Goal: Entertainment & Leisure: Consume media (video, audio)

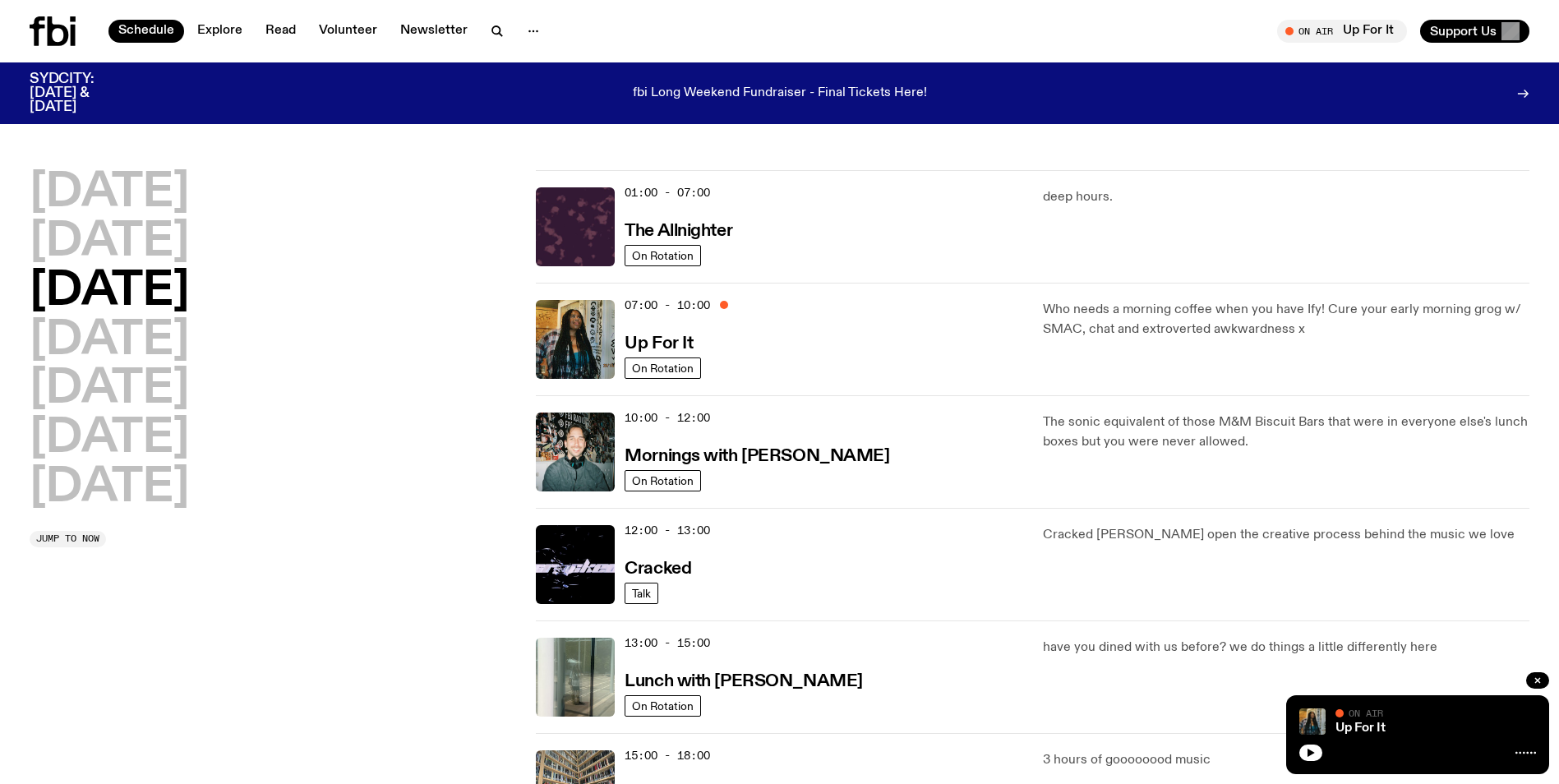
click at [364, 285] on div "[DATE] [DATE] [DATE] [DATE] [DATE] [DATE] [DATE]" at bounding box center [272, 340] width 486 height 341
click at [160, 31] on link "Schedule" at bounding box center [146, 31] width 76 height 23
click at [395, 427] on div "[DATE] [DATE] [DATE] [DATE] [DATE] [DATE] [DATE]" at bounding box center [272, 340] width 486 height 341
click at [1541, 680] on icon "button" at bounding box center [1537, 680] width 10 height 10
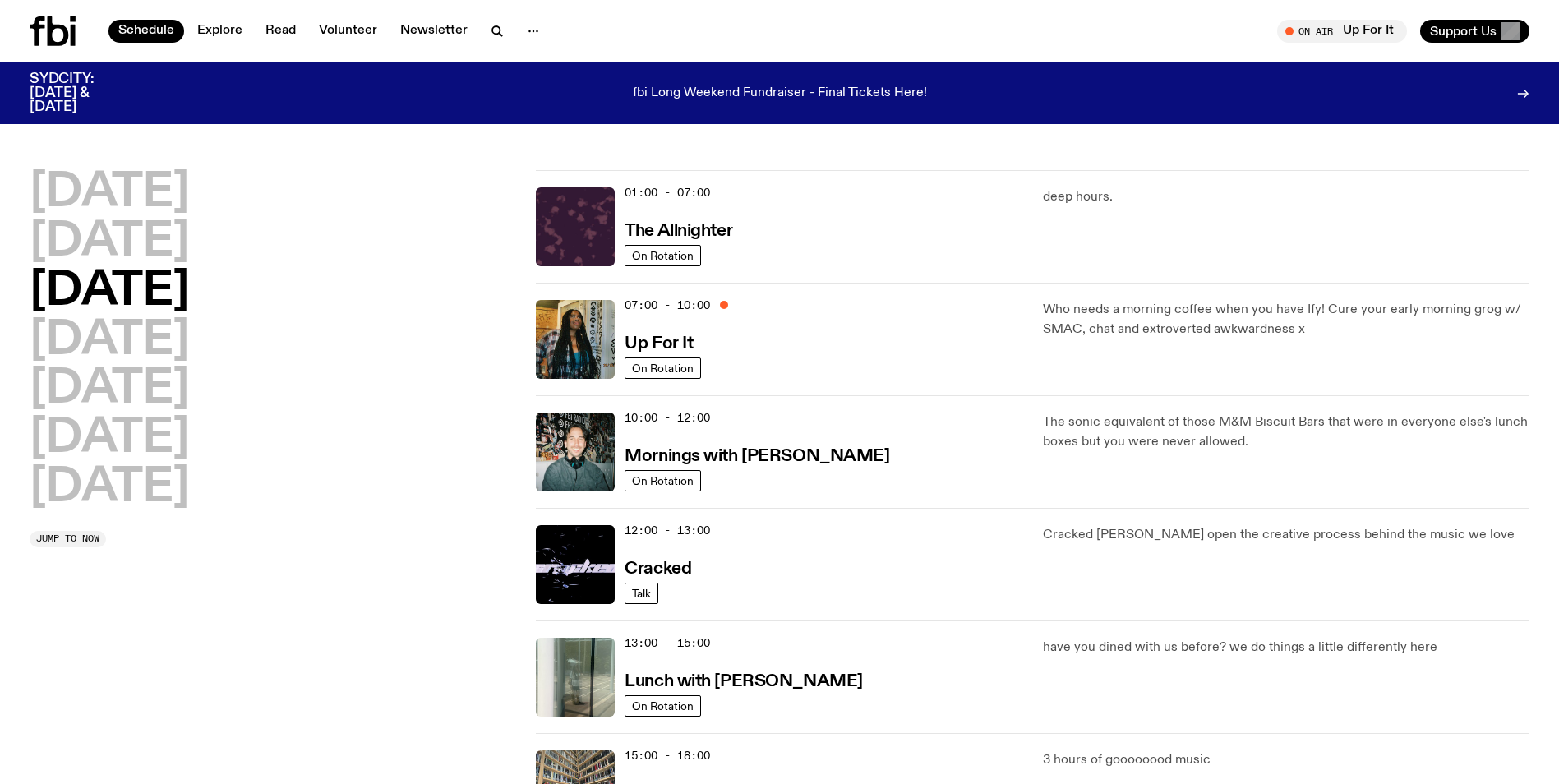
click at [70, 35] on icon at bounding box center [52, 31] width 46 height 30
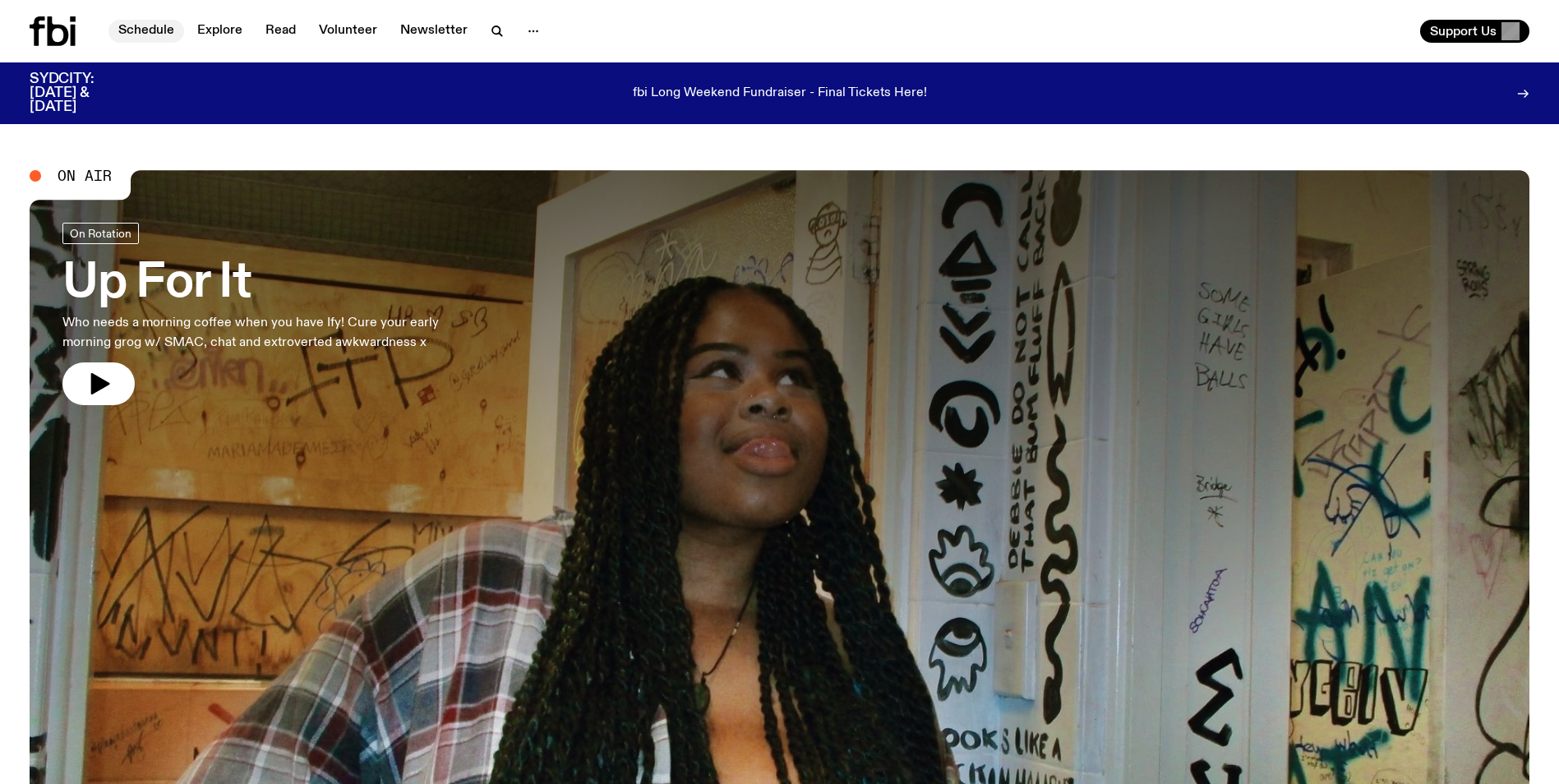
click at [148, 29] on link "Schedule" at bounding box center [146, 31] width 76 height 23
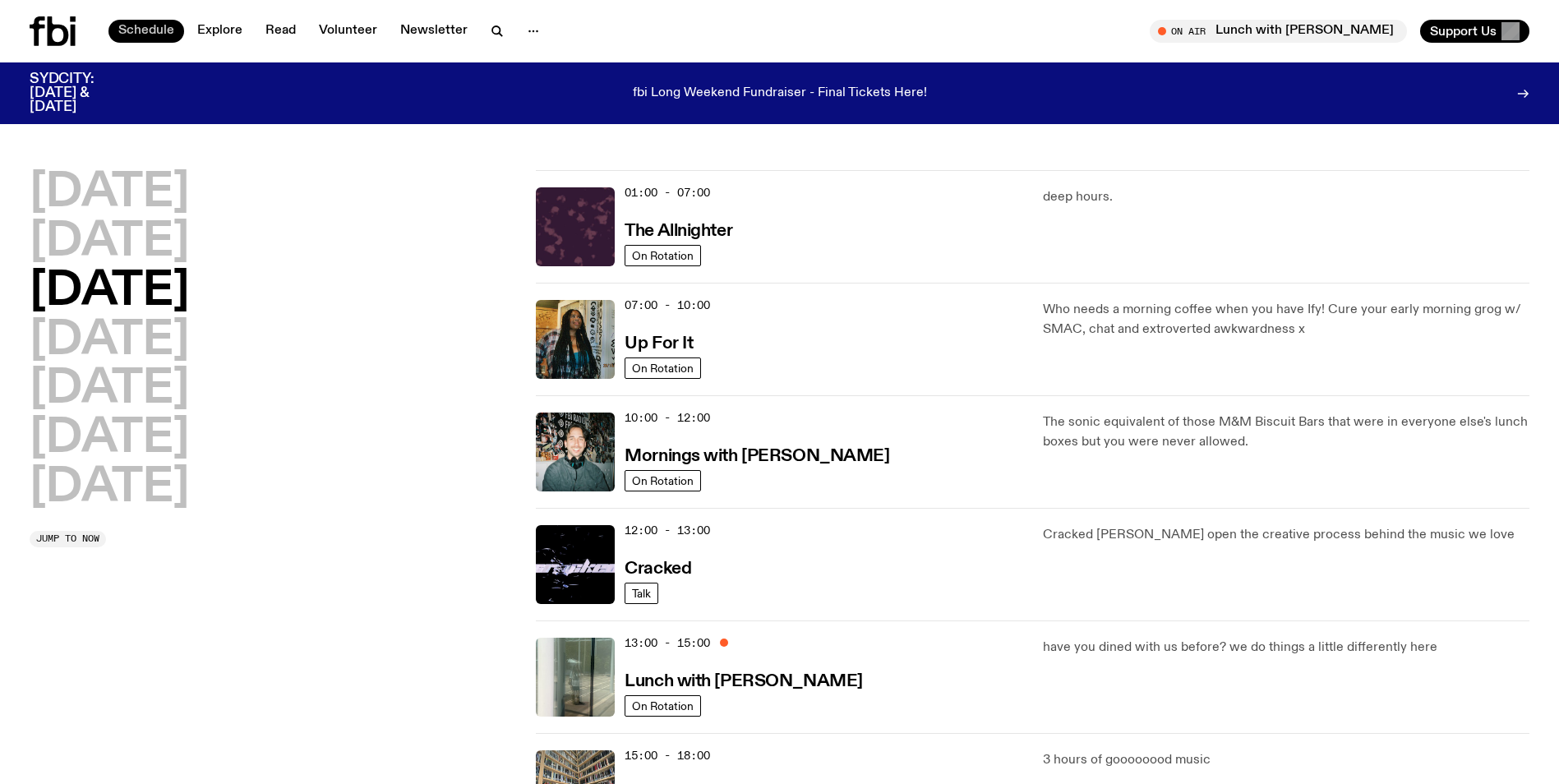
click at [142, 35] on link "Schedule" at bounding box center [146, 31] width 76 height 23
click at [580, 327] on img at bounding box center [576, 340] width 79 height 79
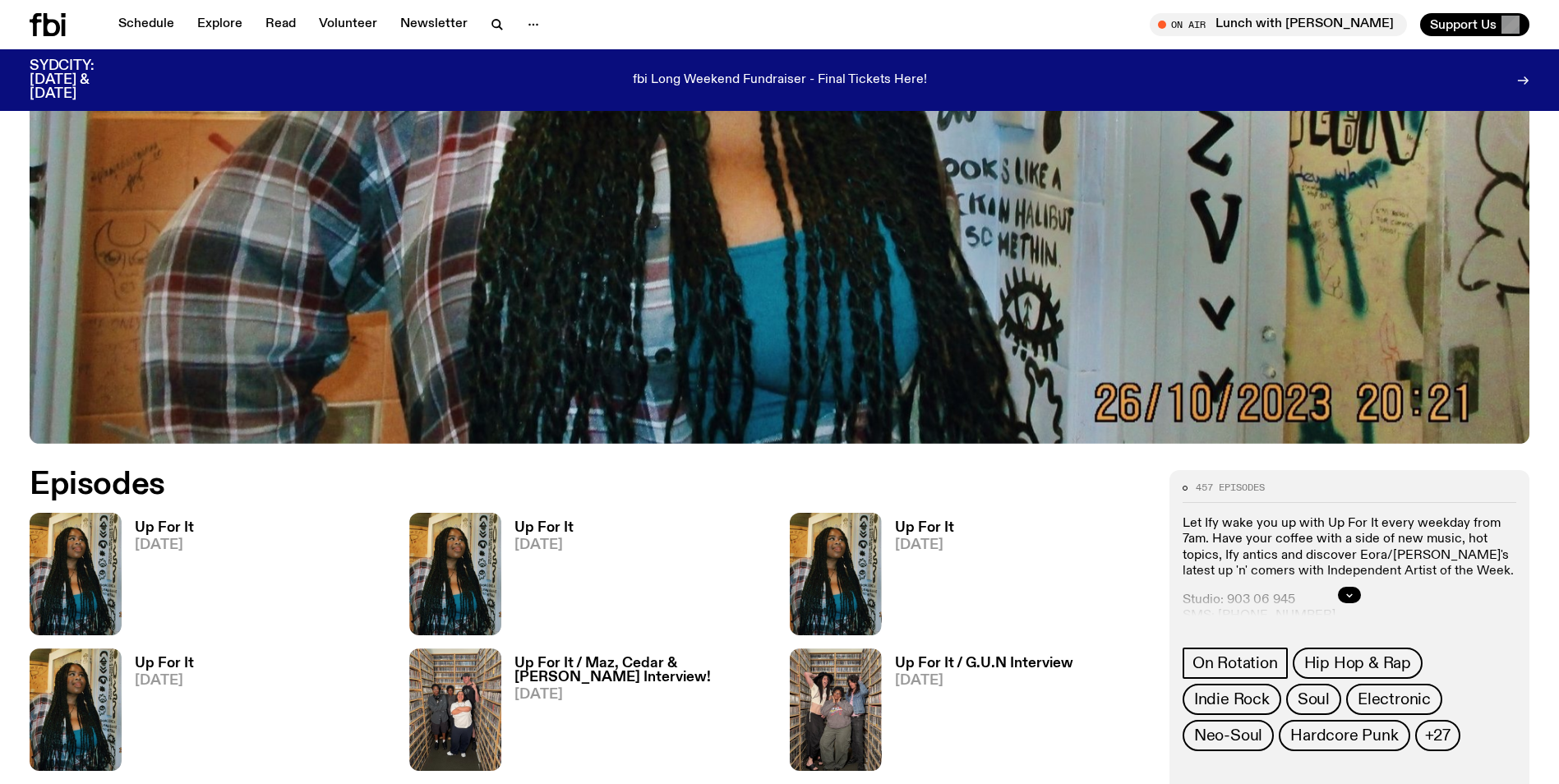
scroll to position [651, 0]
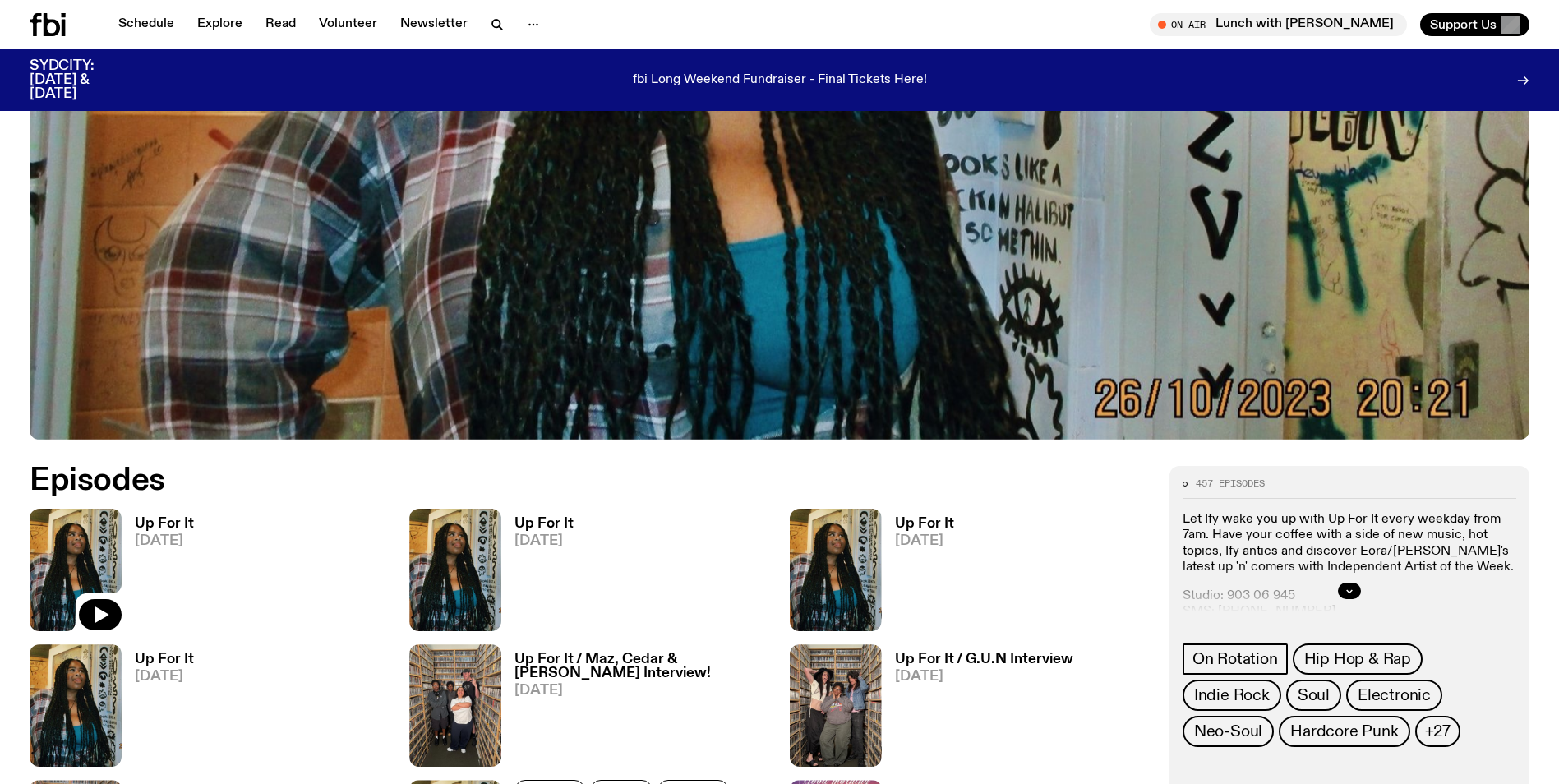
click at [87, 558] on img at bounding box center [75, 570] width 92 height 122
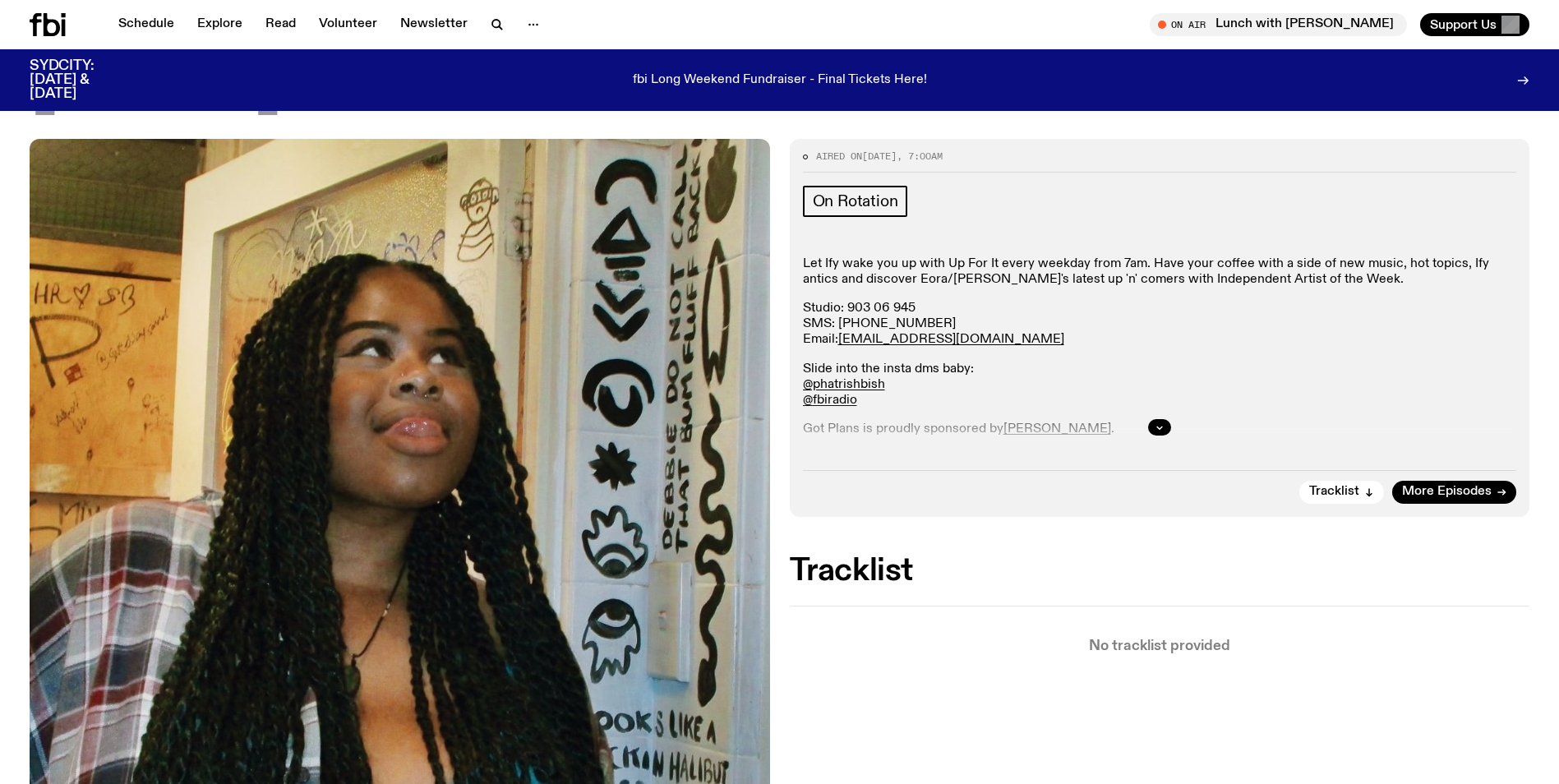
scroll to position [161, 0]
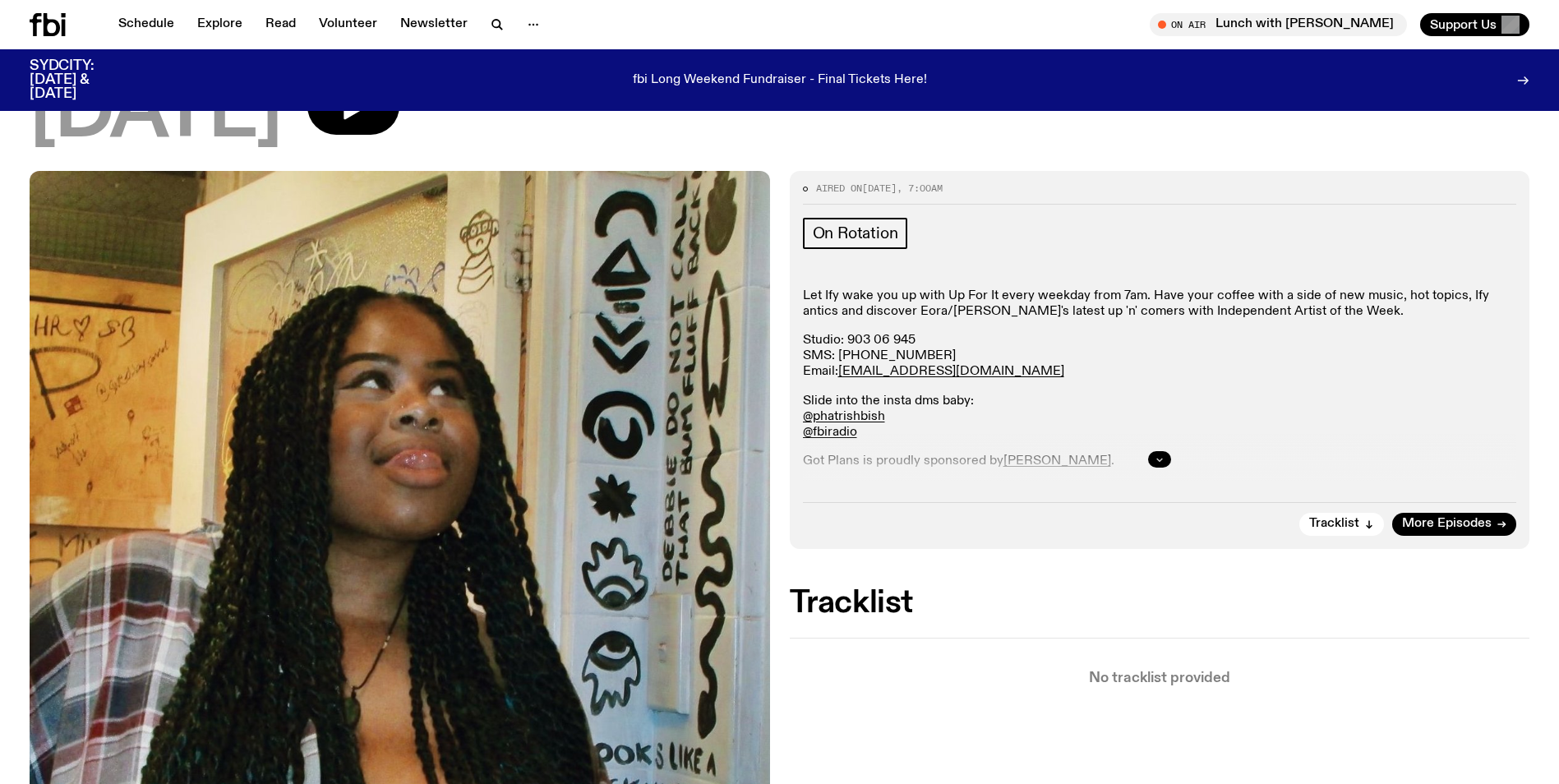
click at [1150, 453] on div at bounding box center [1160, 459] width 714 height 52
click at [1160, 457] on icon "button" at bounding box center [1159, 458] width 10 height 10
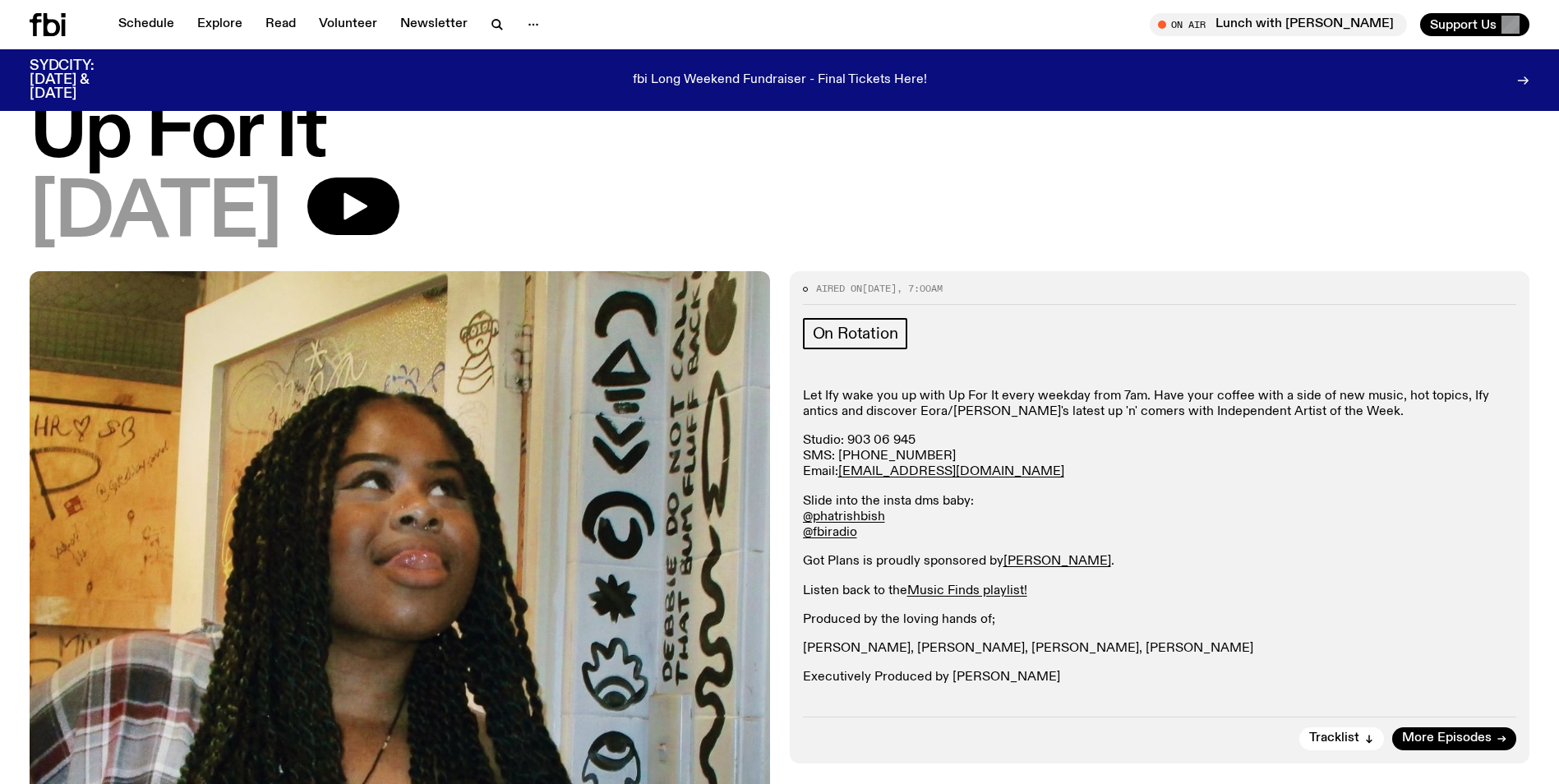
scroll to position [0, 0]
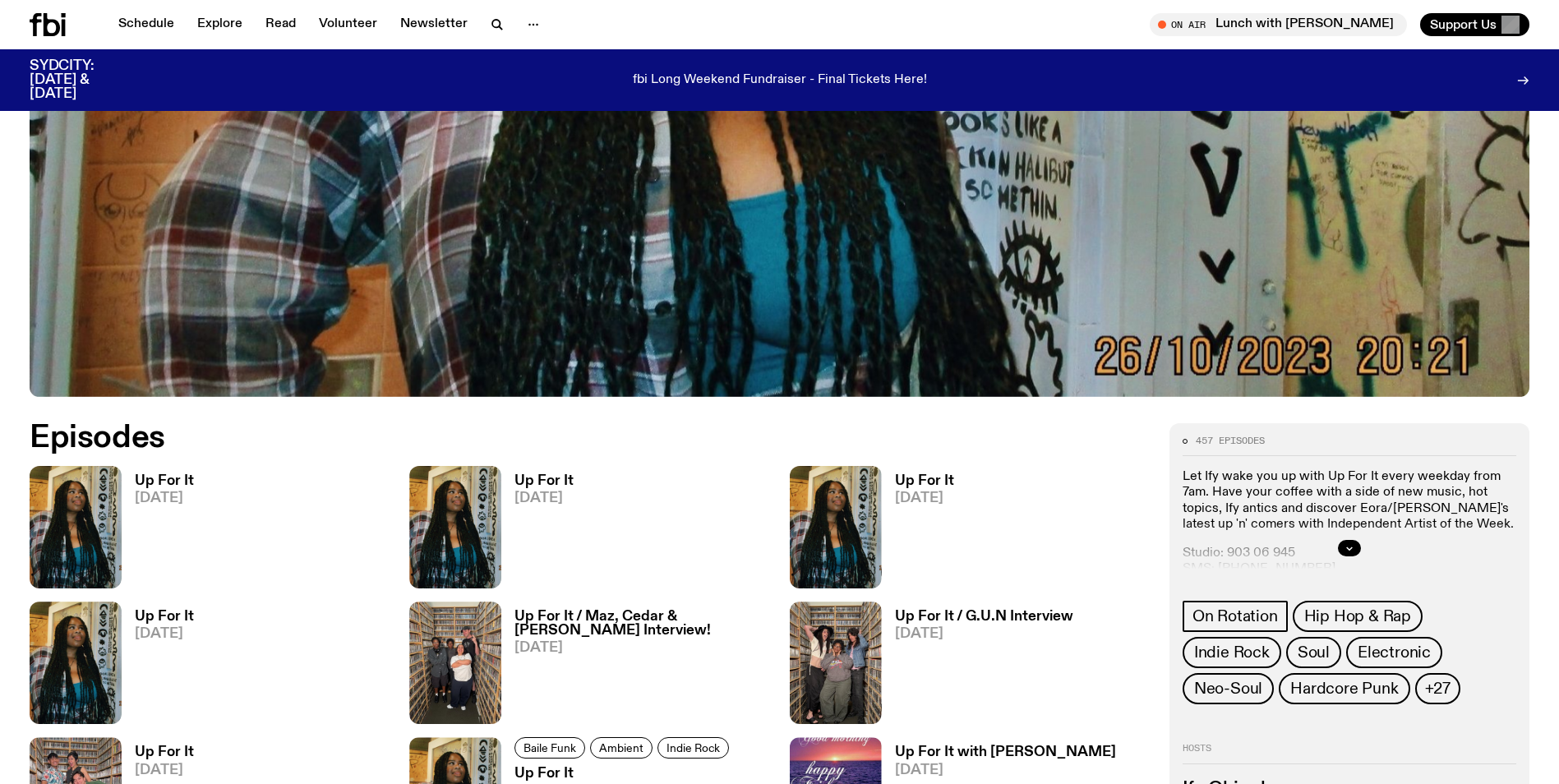
scroll to position [802, 0]
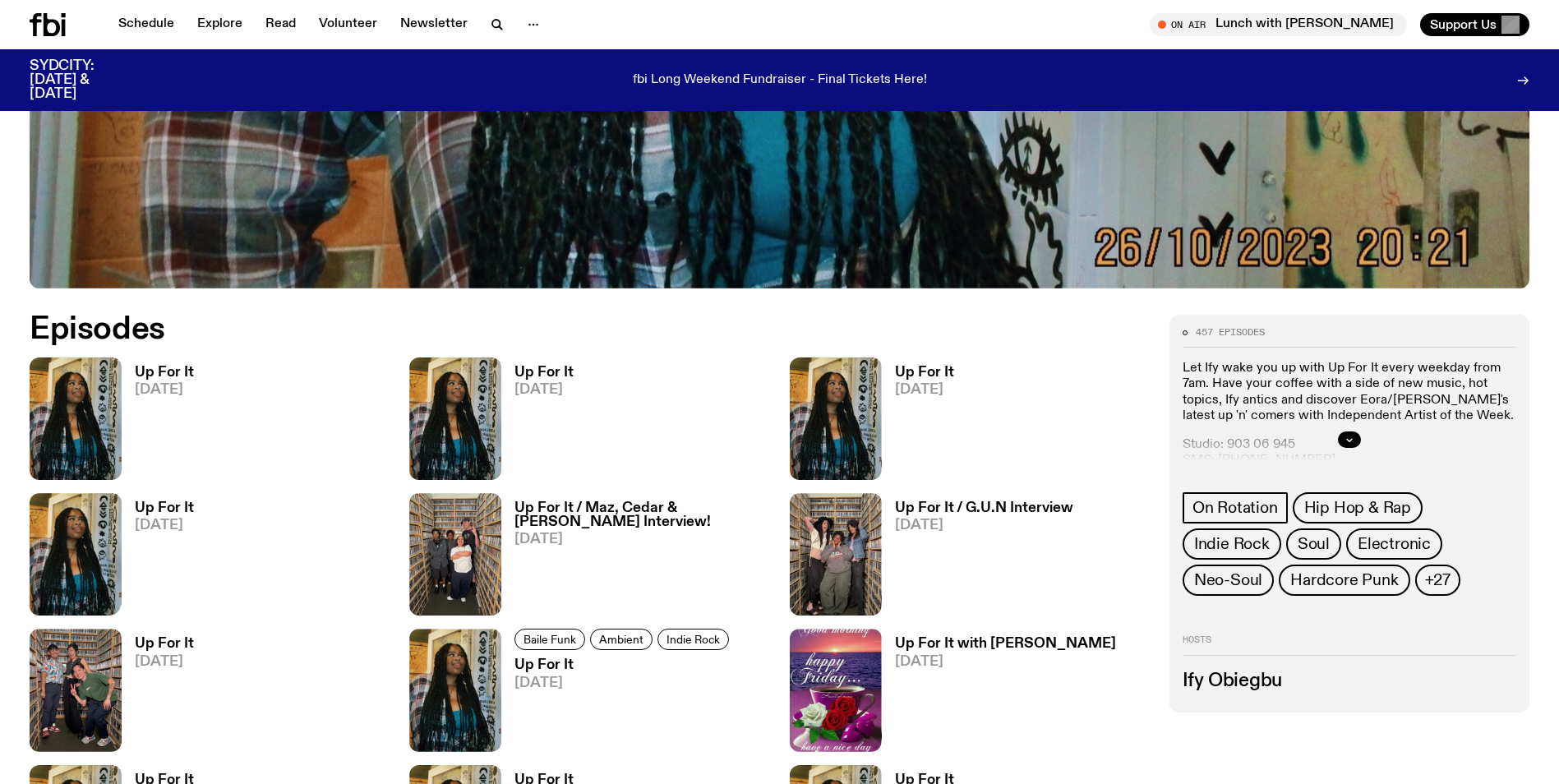
click at [69, 547] on img at bounding box center [75, 554] width 92 height 122
